Goal: Find specific page/section: Find specific page/section

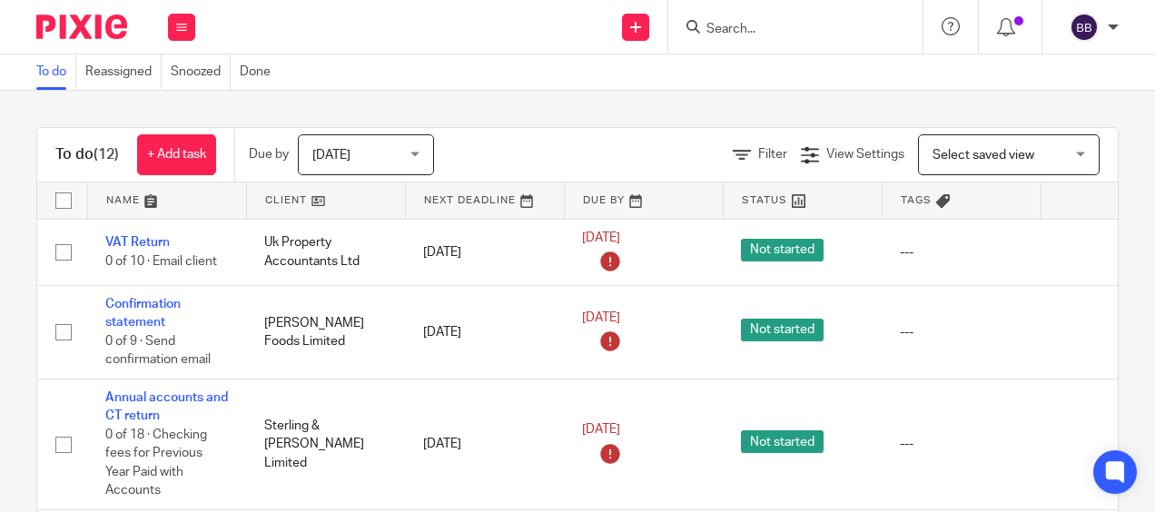
click at [827, 40] on div at bounding box center [796, 27] width 254 height 54
click at [809, 31] on input "Search" at bounding box center [787, 30] width 164 height 16
paste input "First Properties Reading Ltd"
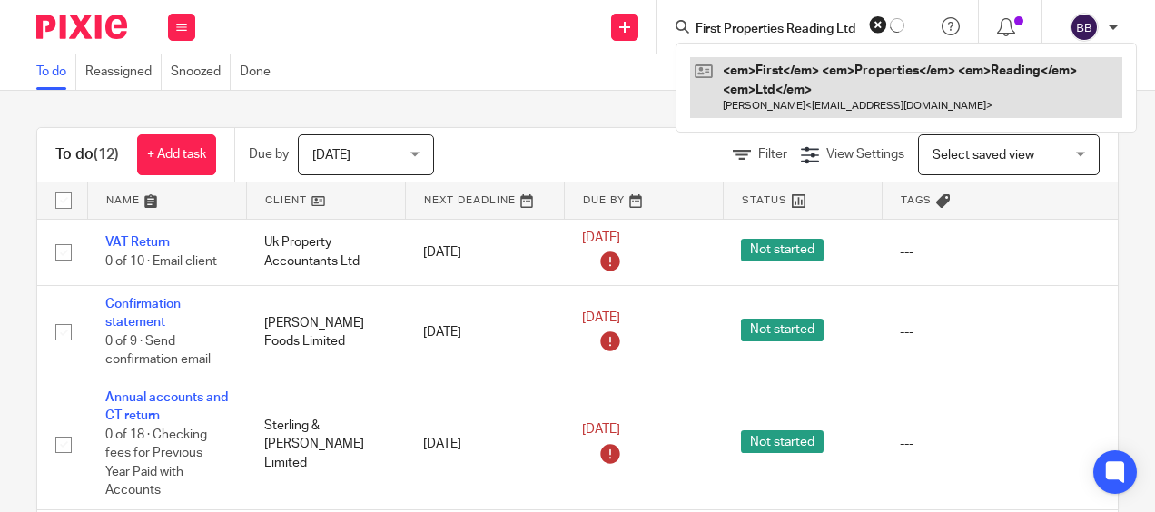
type input "First Properties Reading Ltd"
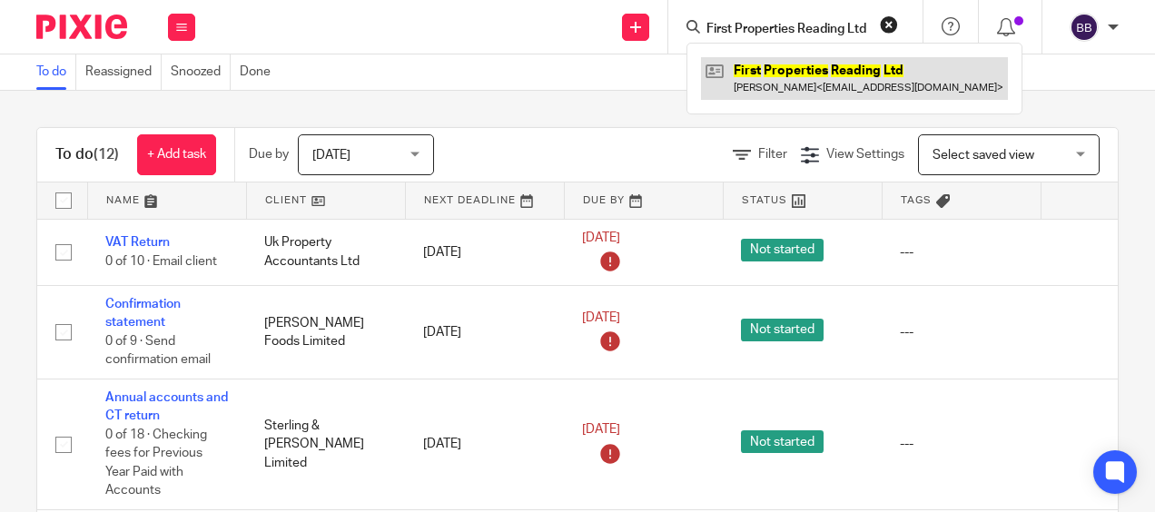
click at [818, 76] on link at bounding box center [854, 78] width 307 height 42
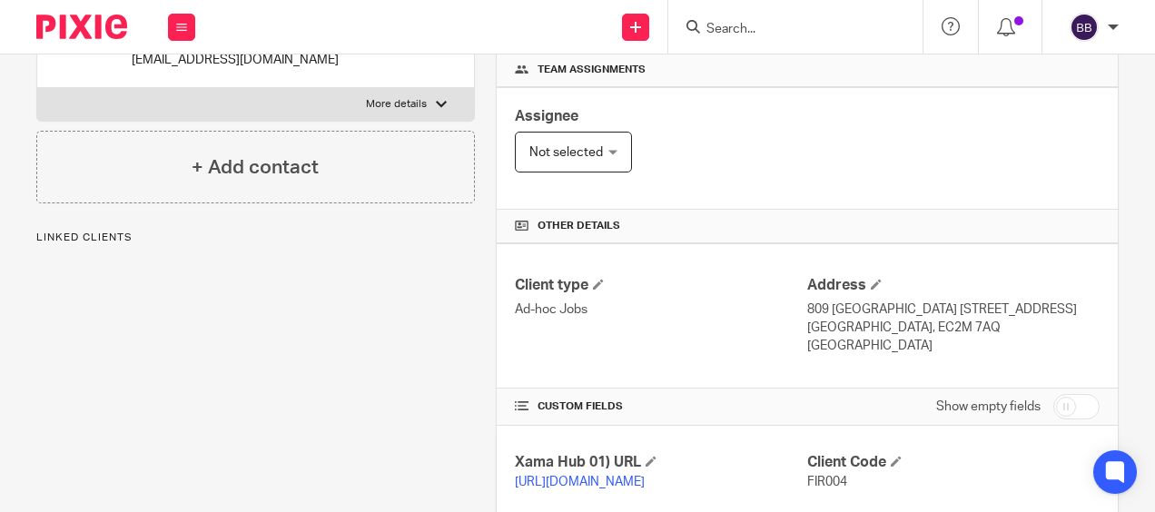
scroll to position [454, 0]
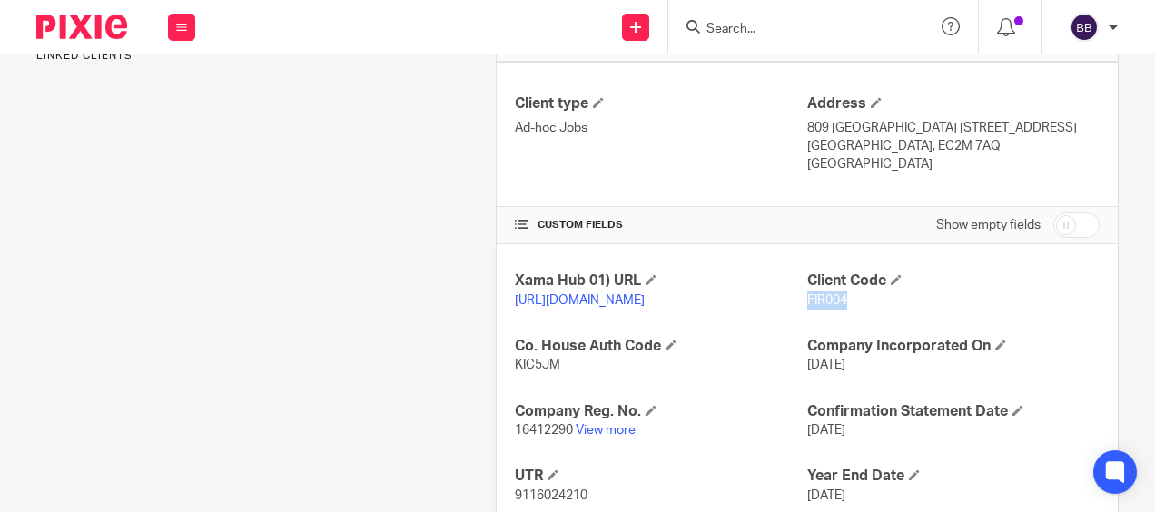
drag, startPoint x: 799, startPoint y: 294, endPoint x: 842, endPoint y: 292, distance: 42.7
click at [842, 292] on p "FIR004" at bounding box center [954, 301] width 292 height 18
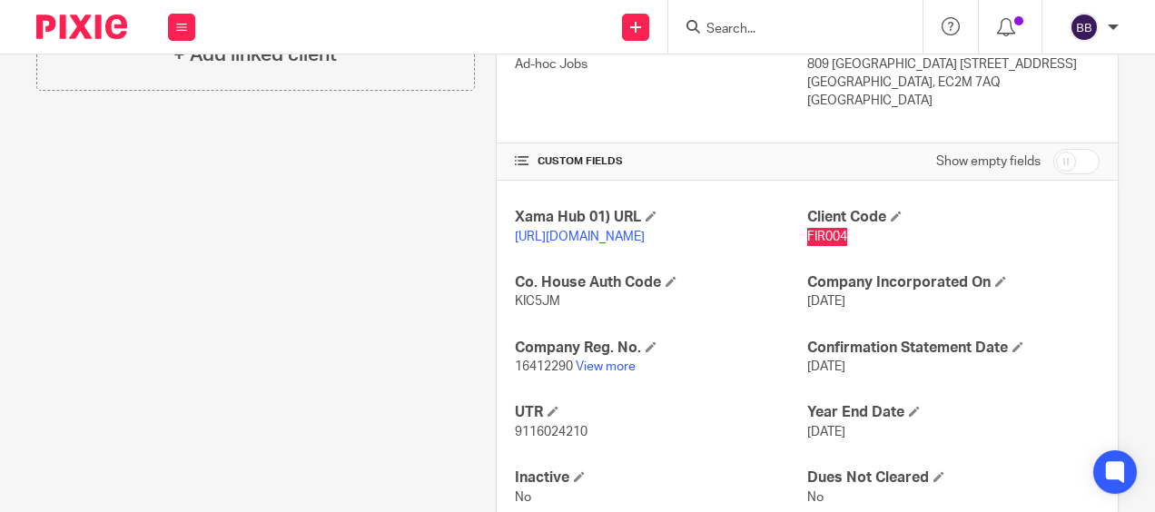
scroll to position [545, 0]
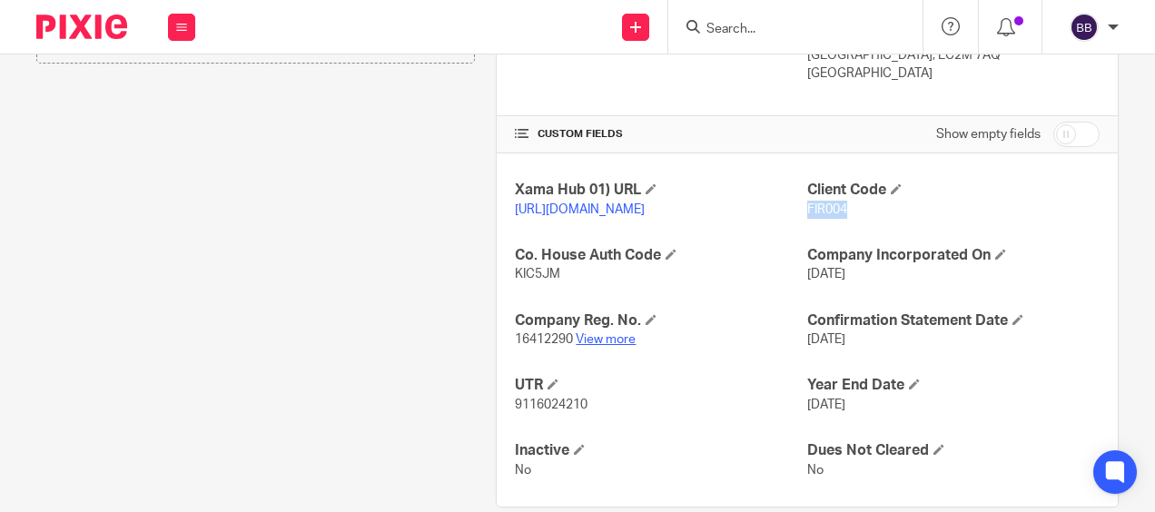
click at [610, 346] on link "View more" at bounding box center [606, 339] width 60 height 13
